Goal: Check status

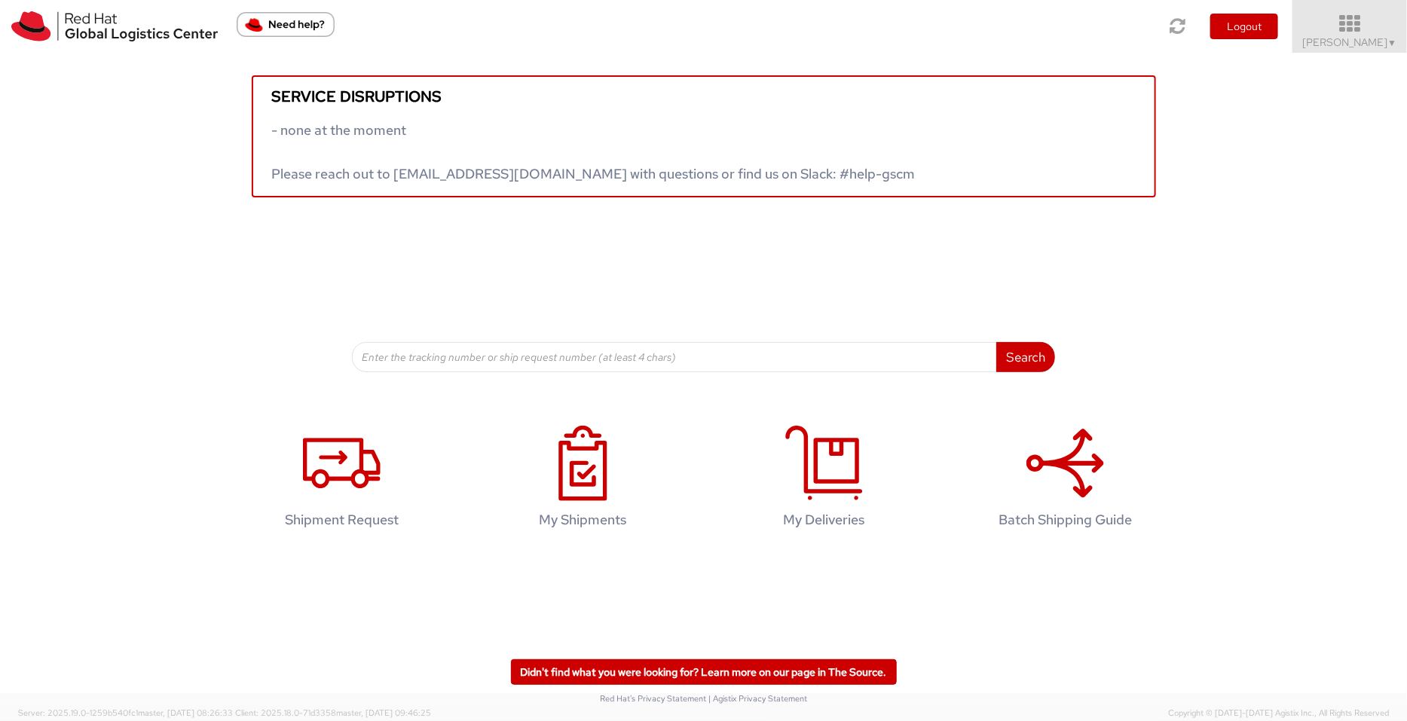
click at [1352, 39] on span "Pallav Sen Gupta ▼" at bounding box center [1350, 42] width 94 height 14
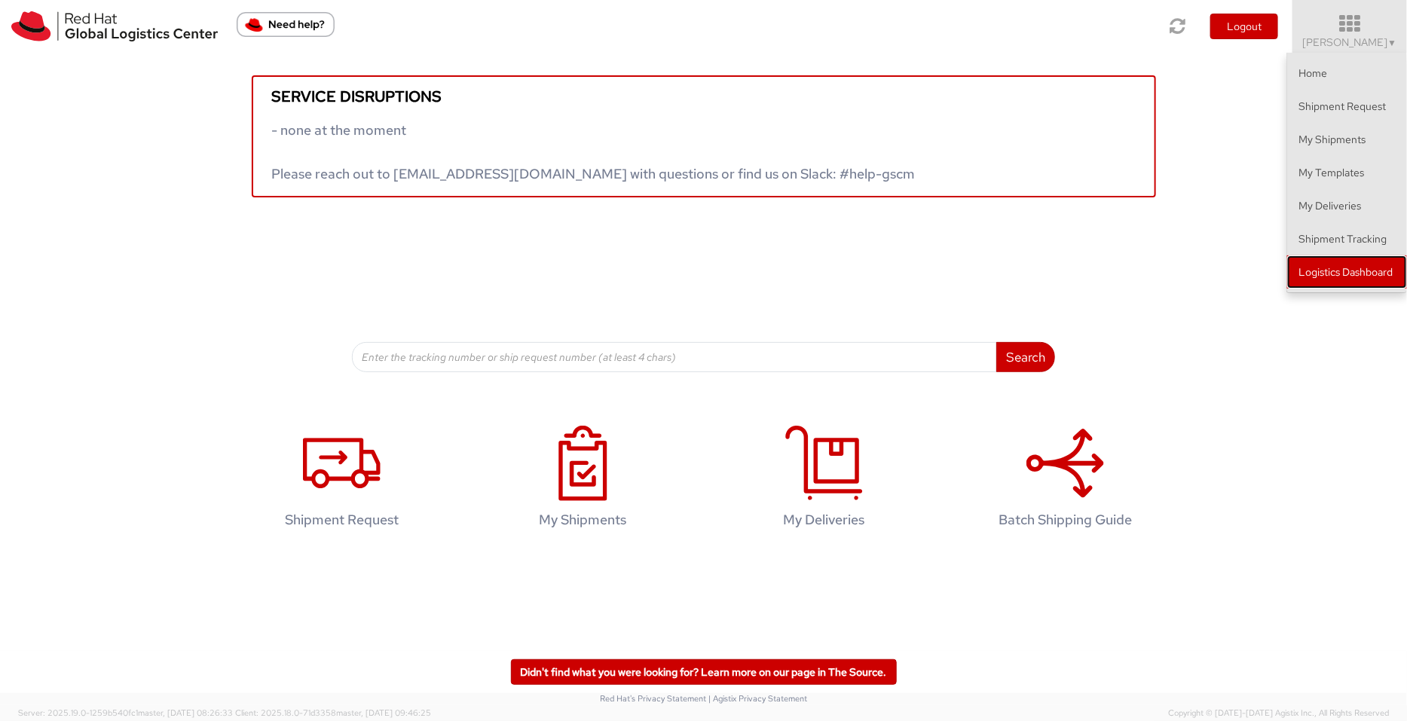
click at [1329, 268] on link "Logistics Dashboard" at bounding box center [1347, 271] width 120 height 33
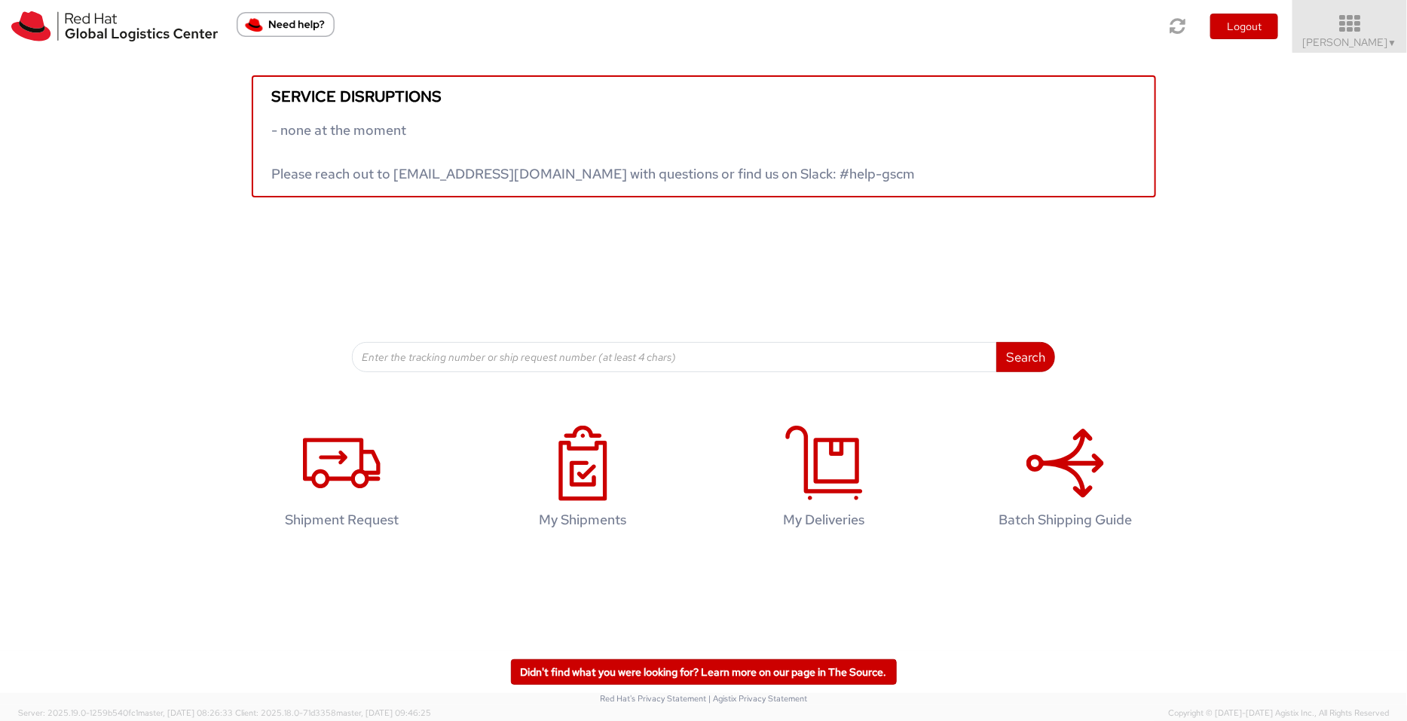
click at [1376, 33] on icon at bounding box center [1350, 24] width 132 height 21
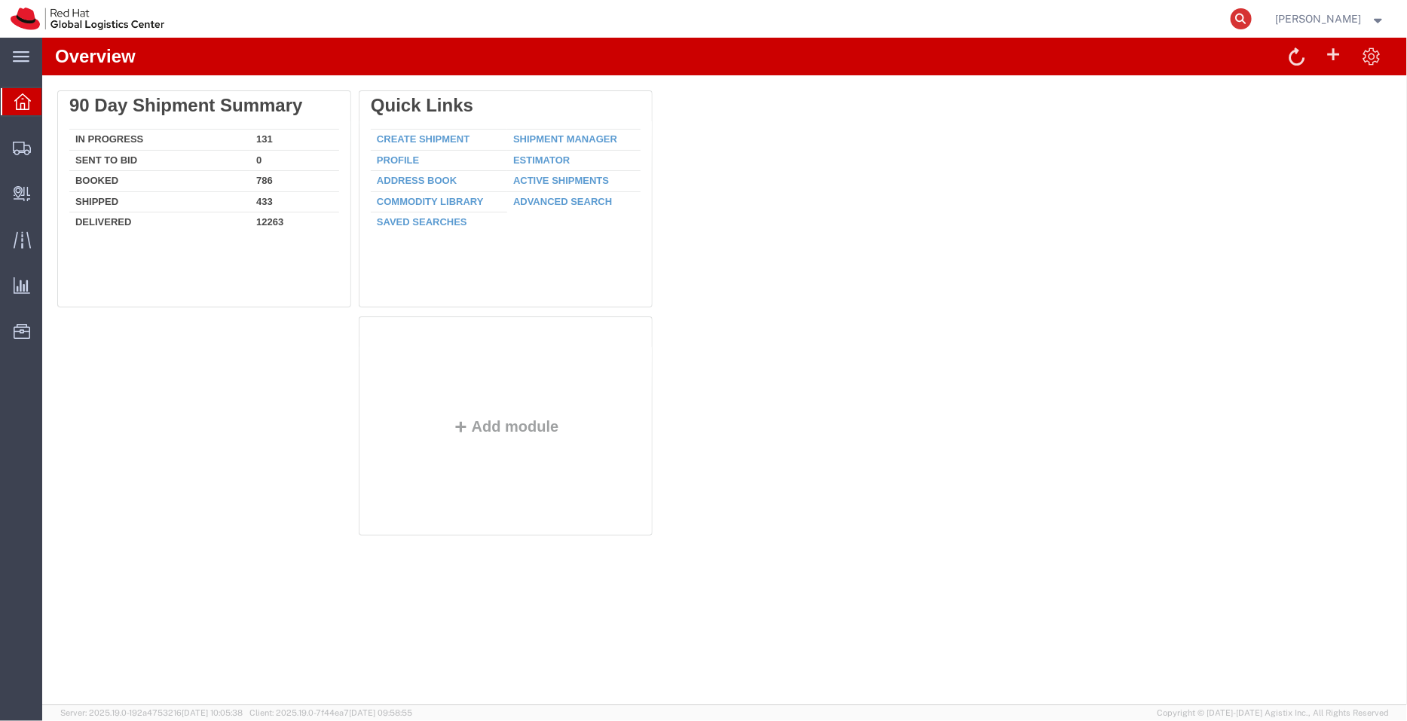
click at [1244, 20] on icon at bounding box center [1240, 18] width 21 height 21
paste input "393072714651"
type input "393072714651"
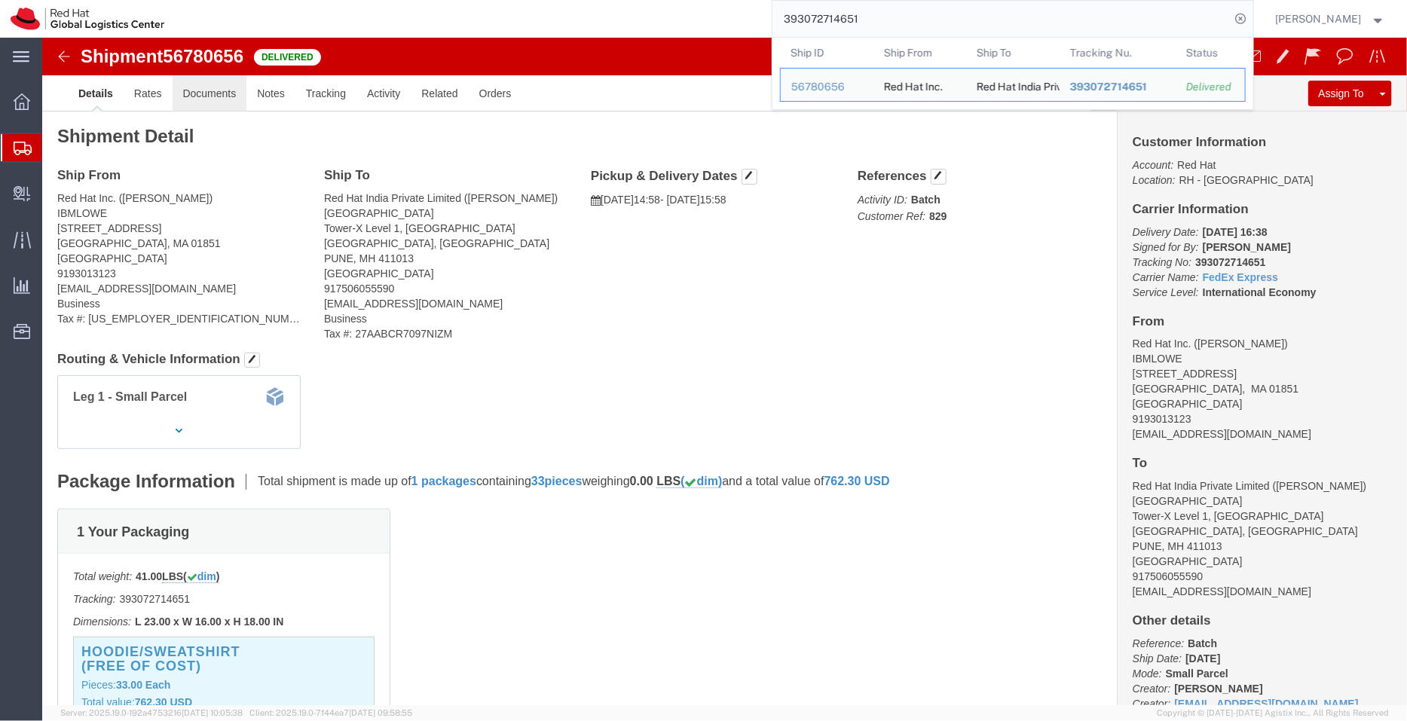
click link "Documents"
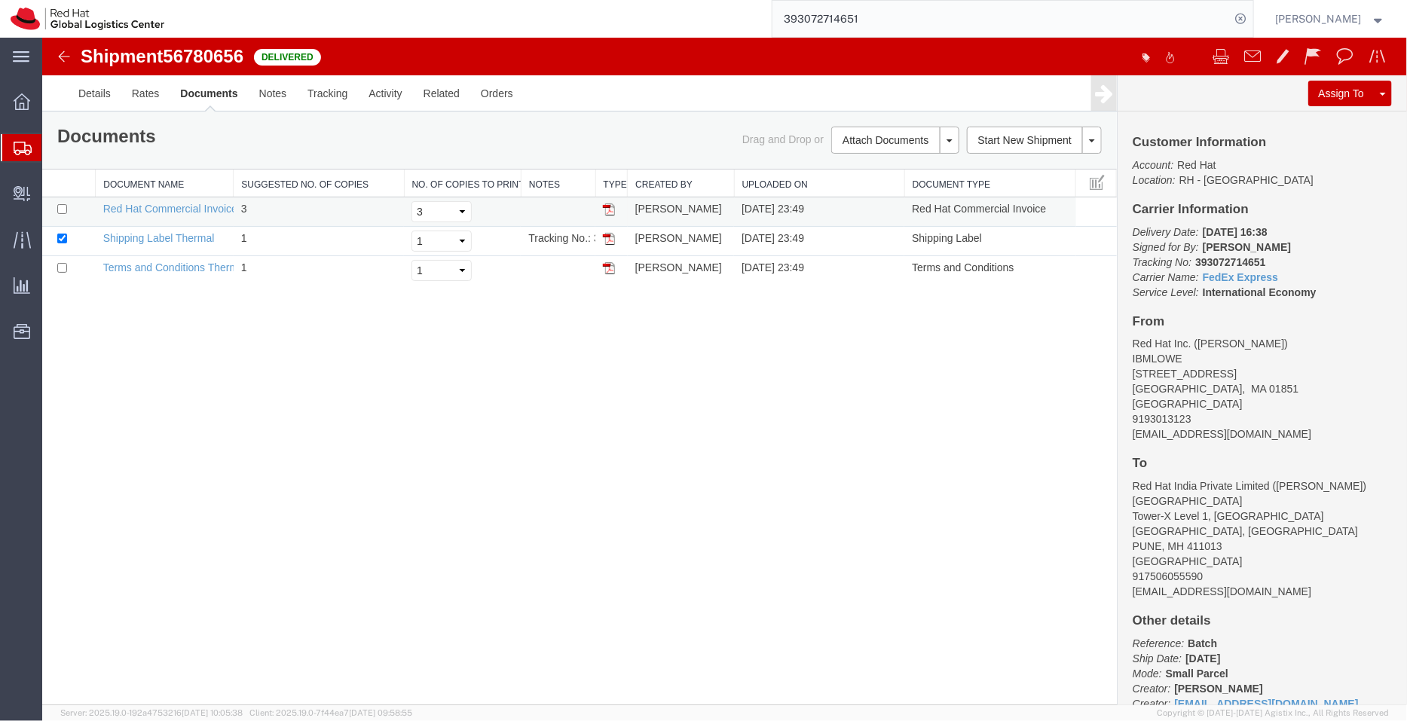
click at [606, 206] on img at bounding box center [608, 209] width 12 height 12
